Goal: Task Accomplishment & Management: Use online tool/utility

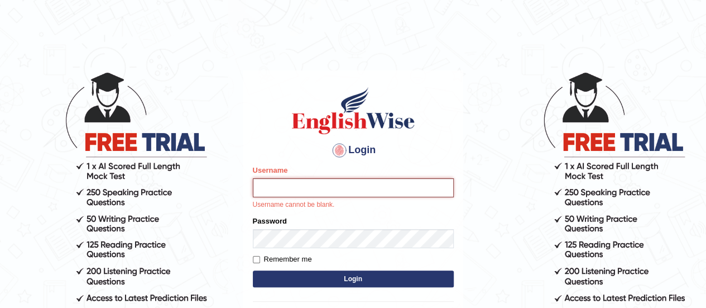
click at [311, 188] on input "Username" at bounding box center [353, 187] width 201 height 19
type input "Global_1234"
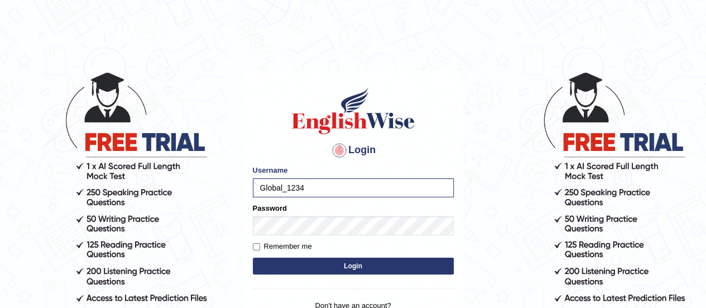
click at [308, 235] on form "Please fix the following errors: Username Global_1234 Password Remember me Login" at bounding box center [353, 221] width 201 height 112
click at [291, 265] on button "Login" at bounding box center [353, 265] width 201 height 17
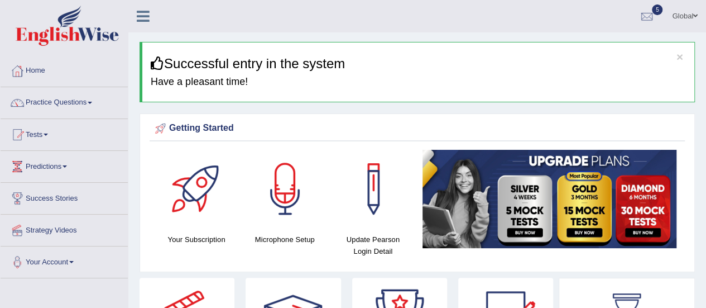
scroll to position [5, 0]
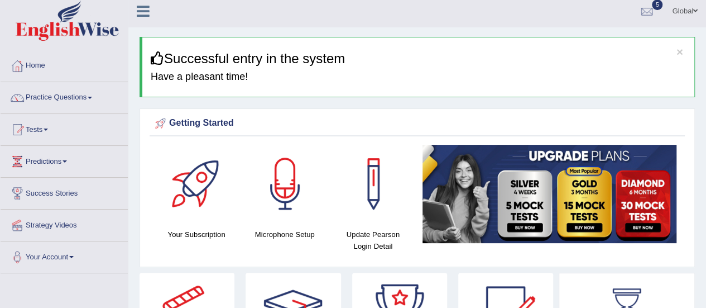
click at [460, 256] on div "Your Subscription Microphone Setup Update Pearson Login Detail" at bounding box center [417, 203] width 535 height 116
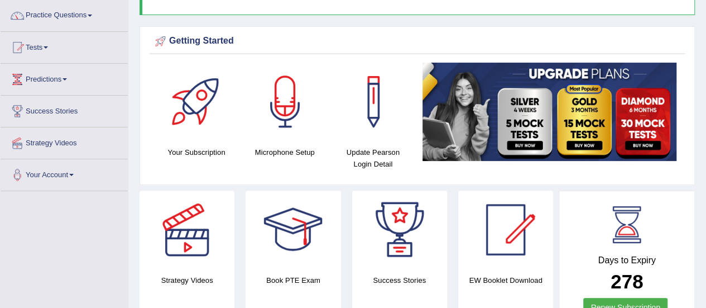
scroll to position [0, 0]
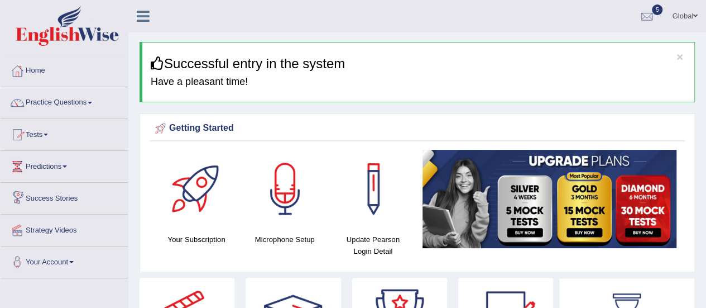
click at [48, 131] on link "Tests" at bounding box center [64, 133] width 127 height 28
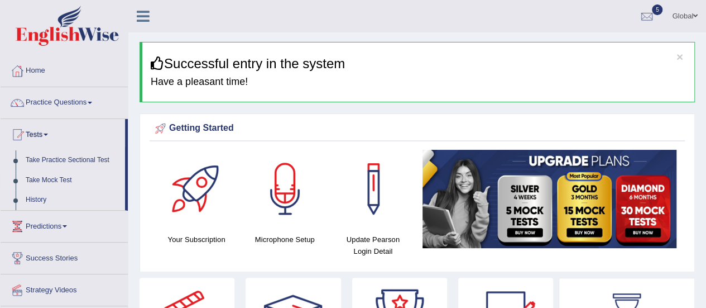
click at [55, 176] on link "Take Mock Test" at bounding box center [73, 180] width 104 height 20
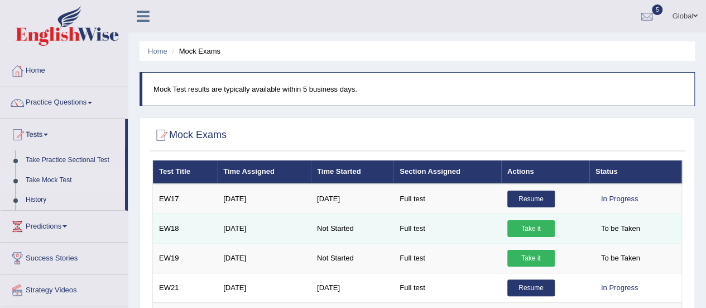
click at [533, 218] on td "Take it" at bounding box center [545, 228] width 88 height 30
click at [532, 228] on link "Take it" at bounding box center [531, 228] width 47 height 17
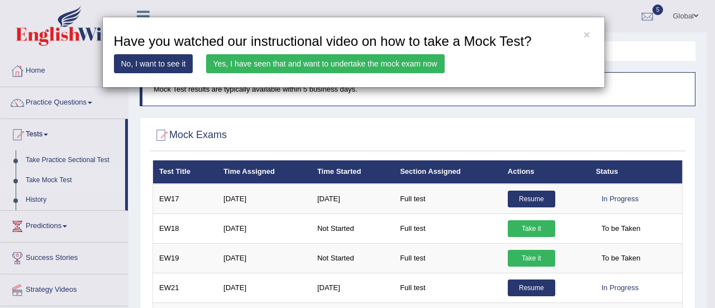
click at [245, 63] on link "Yes, I have seen that and want to undertake the mock exam now" at bounding box center [325, 63] width 238 height 19
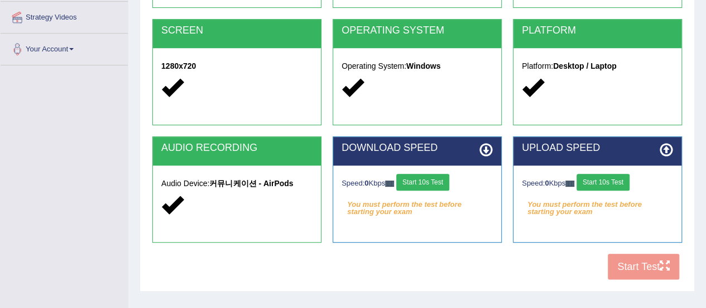
scroll to position [213, 0]
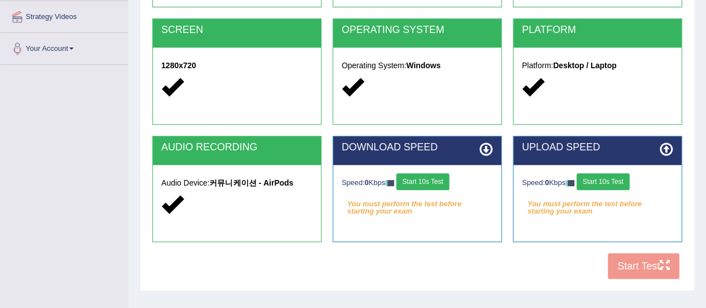
click at [430, 184] on button "Start 10s Test" at bounding box center [422, 181] width 53 height 17
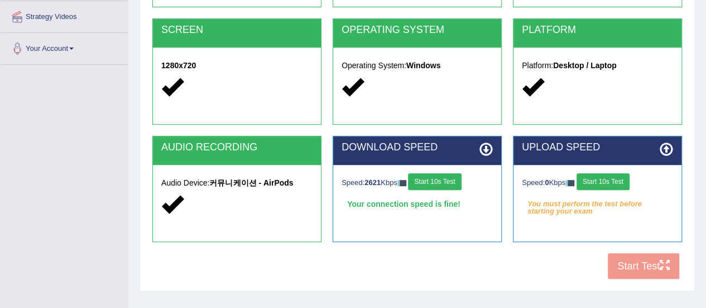
click at [597, 180] on button "Start 10s Test" at bounding box center [603, 181] width 53 height 17
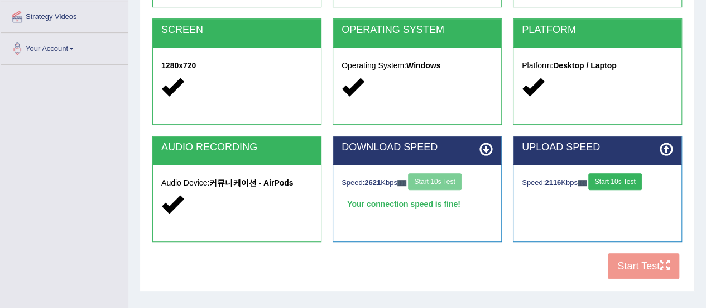
click at [487, 150] on icon at bounding box center [486, 148] width 13 height 13
click at [623, 177] on button "Start 10s Test" at bounding box center [614, 181] width 53 height 17
drag, startPoint x: 623, startPoint y: 177, endPoint x: 641, endPoint y: 177, distance: 17.9
drag, startPoint x: 641, startPoint y: 177, endPoint x: 652, endPoint y: 183, distance: 12.7
click at [652, 183] on div "Speed: 6623 Kbps Start 10s Test" at bounding box center [597, 183] width 151 height 20
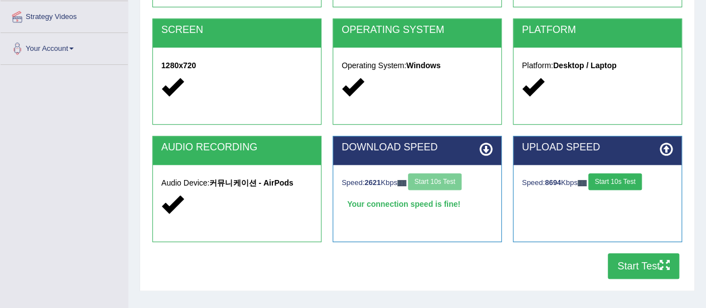
click at [615, 176] on button "Start 10s Test" at bounding box center [614, 181] width 53 height 17
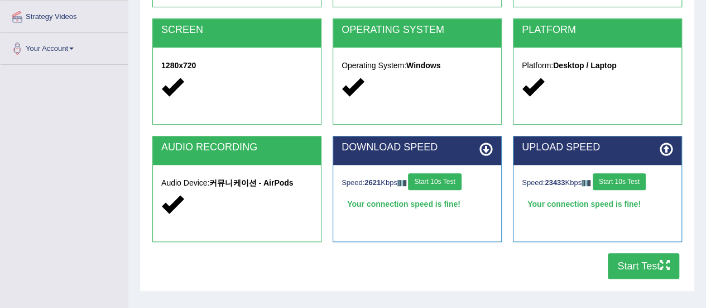
click at [486, 147] on icon at bounding box center [486, 148] width 13 height 13
drag, startPoint x: 640, startPoint y: 260, endPoint x: 633, endPoint y: 246, distance: 15.0
click at [633, 246] on div "COOKIES Cookies Enabled JAVASCRIPT Javascript Enabled BROWSER Browser: Chrome S…" at bounding box center [417, 93] width 535 height 384
click at [491, 149] on icon at bounding box center [486, 148] width 13 height 13
click at [627, 262] on button "Start Test" at bounding box center [643, 266] width 71 height 26
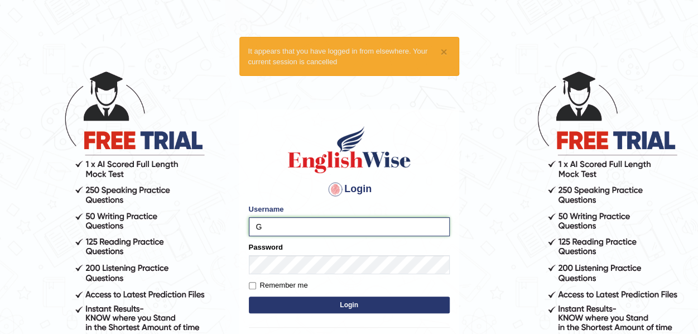
click at [394, 227] on input "G" at bounding box center [349, 226] width 201 height 19
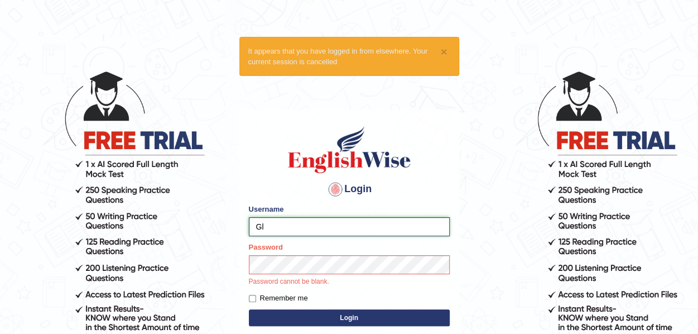
type input "Global_1234"
click at [281, 319] on div "Login Please fix the following errors: Username Global_1234 Password Password c…" at bounding box center [350, 255] width 220 height 292
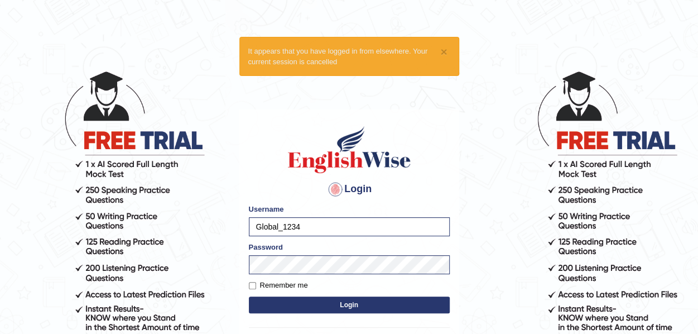
click at [350, 302] on button "Login" at bounding box center [349, 304] width 201 height 17
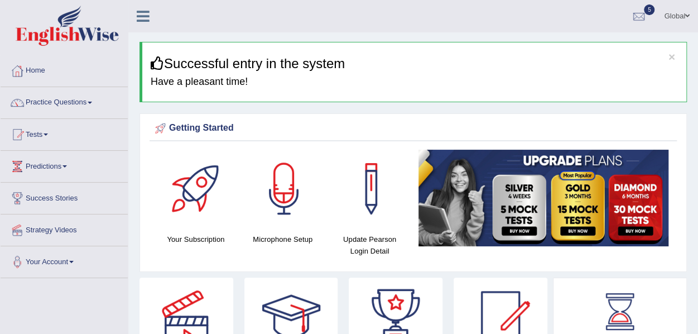
click at [47, 126] on link "Tests" at bounding box center [64, 133] width 127 height 28
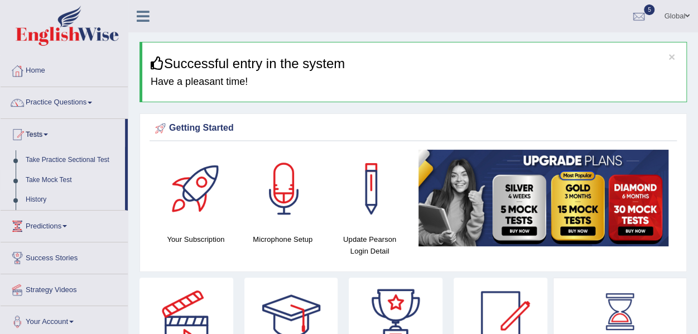
click at [36, 183] on link "Take Mock Test" at bounding box center [73, 180] width 104 height 20
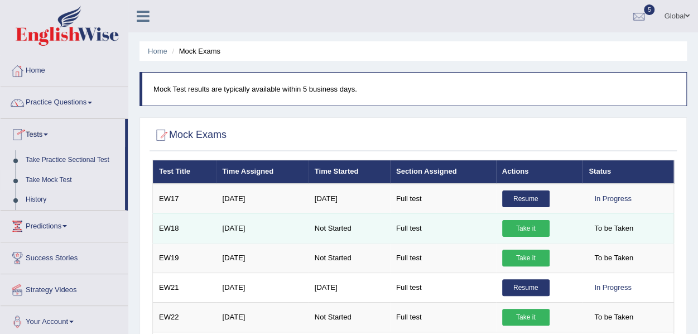
click at [522, 222] on link "Take it" at bounding box center [525, 228] width 47 height 17
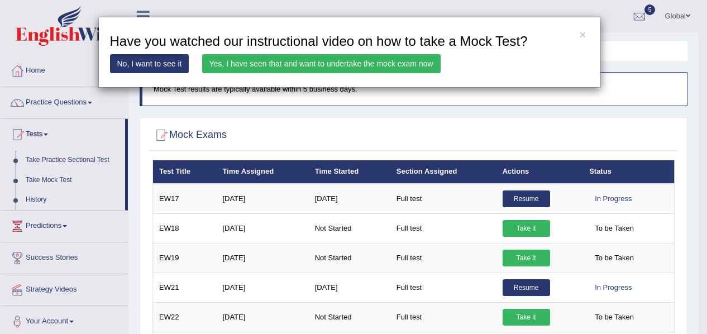
click at [395, 55] on link "Yes, I have seen that and want to undertake the mock exam now" at bounding box center [321, 63] width 238 height 19
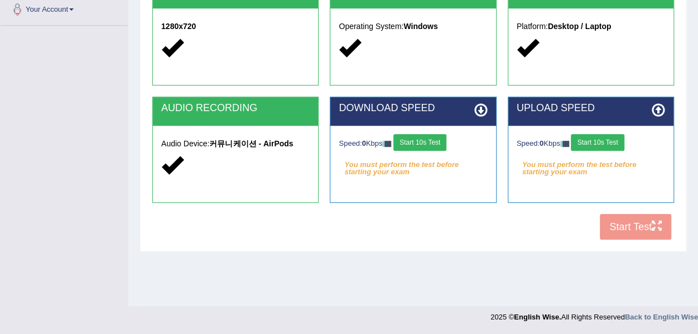
click at [442, 141] on button "Start 10s Test" at bounding box center [420, 142] width 53 height 17
click at [596, 141] on button "Start 10s Test" at bounding box center [597, 142] width 53 height 17
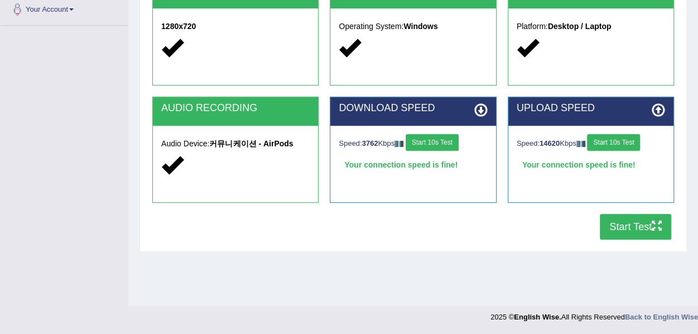
click at [634, 217] on button "Start Test" at bounding box center [635, 227] width 71 height 26
